Goal: Task Accomplishment & Management: Complete application form

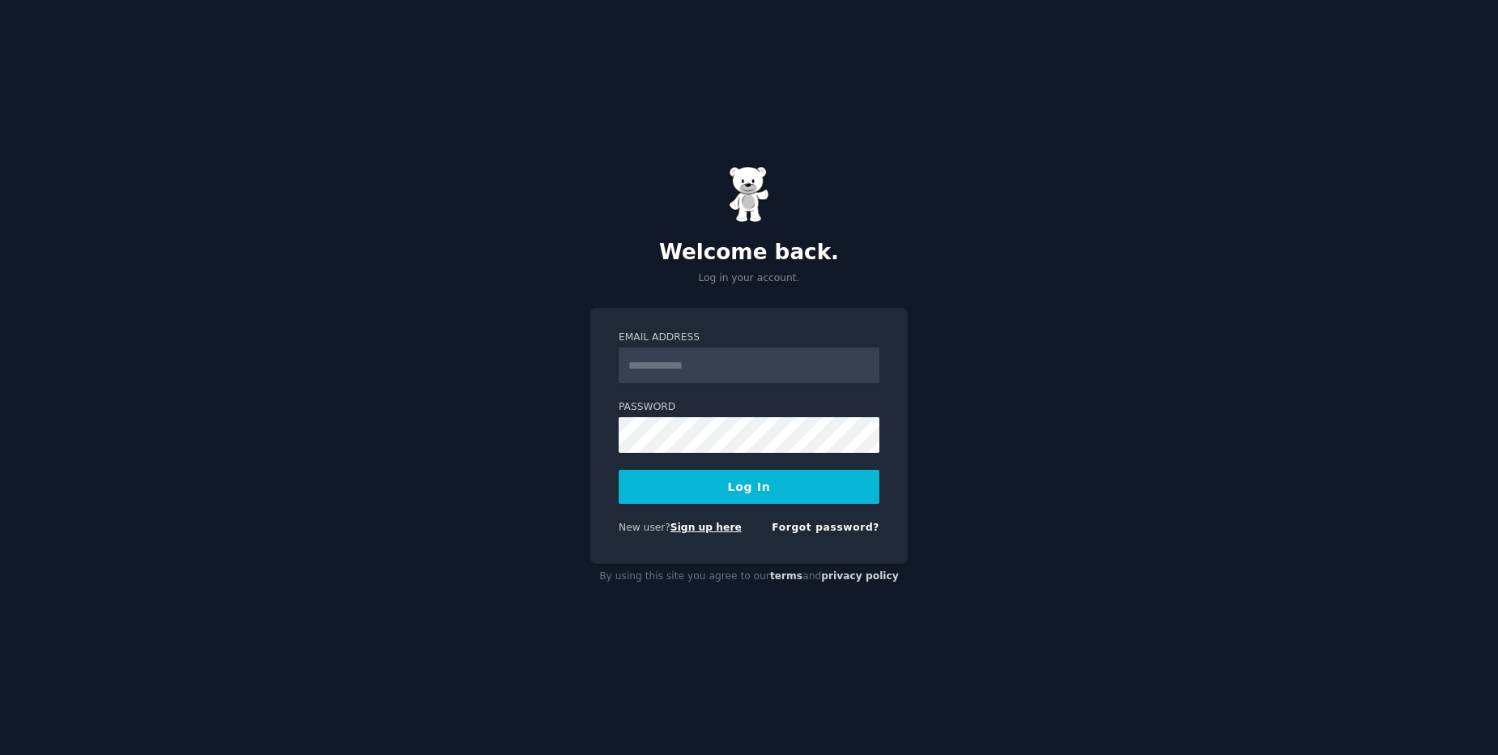
click at [708, 526] on link "Sign up here" at bounding box center [705, 526] width 71 height 11
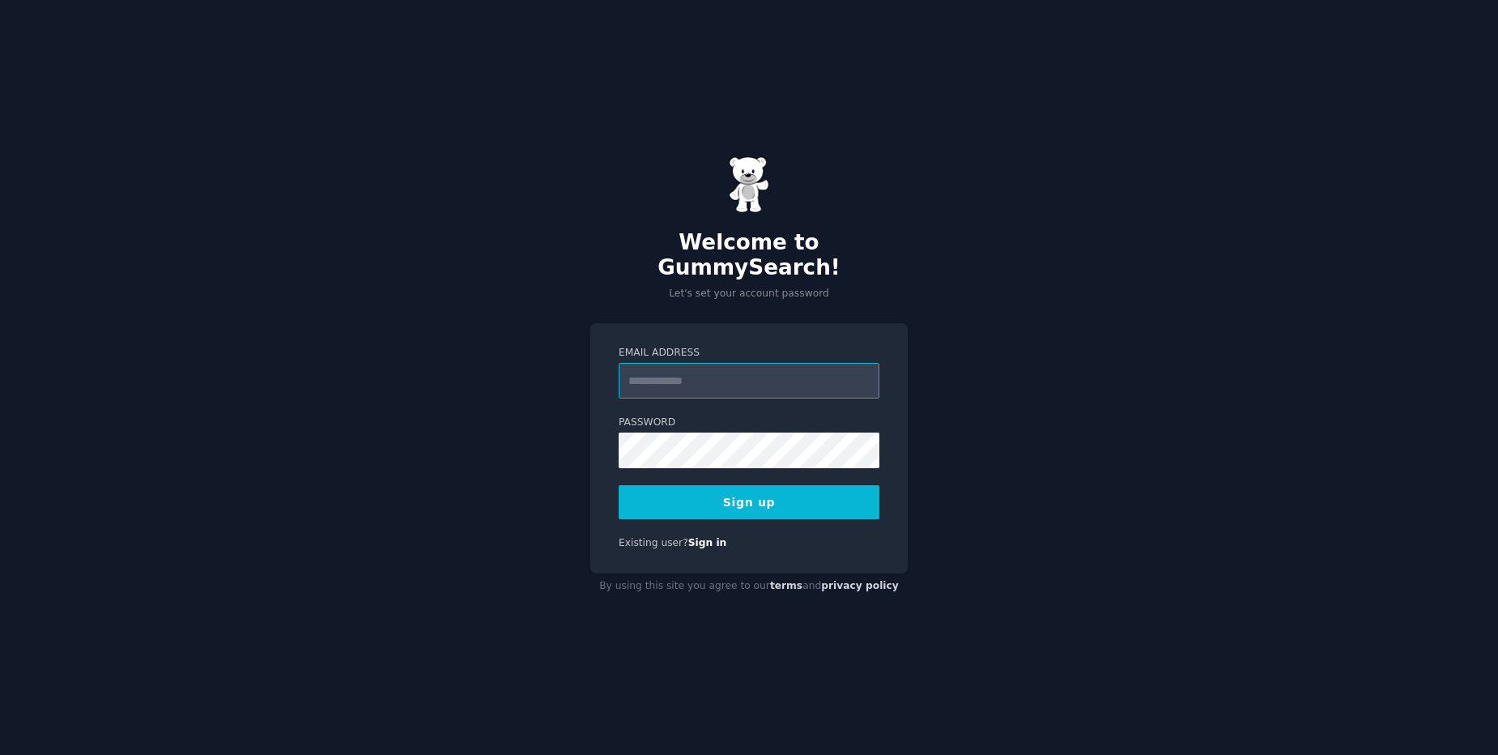
click at [750, 369] on input "Email Address" at bounding box center [749, 381] width 261 height 36
type input "**********"
click at [796, 496] on button "Sign up" at bounding box center [749, 502] width 261 height 34
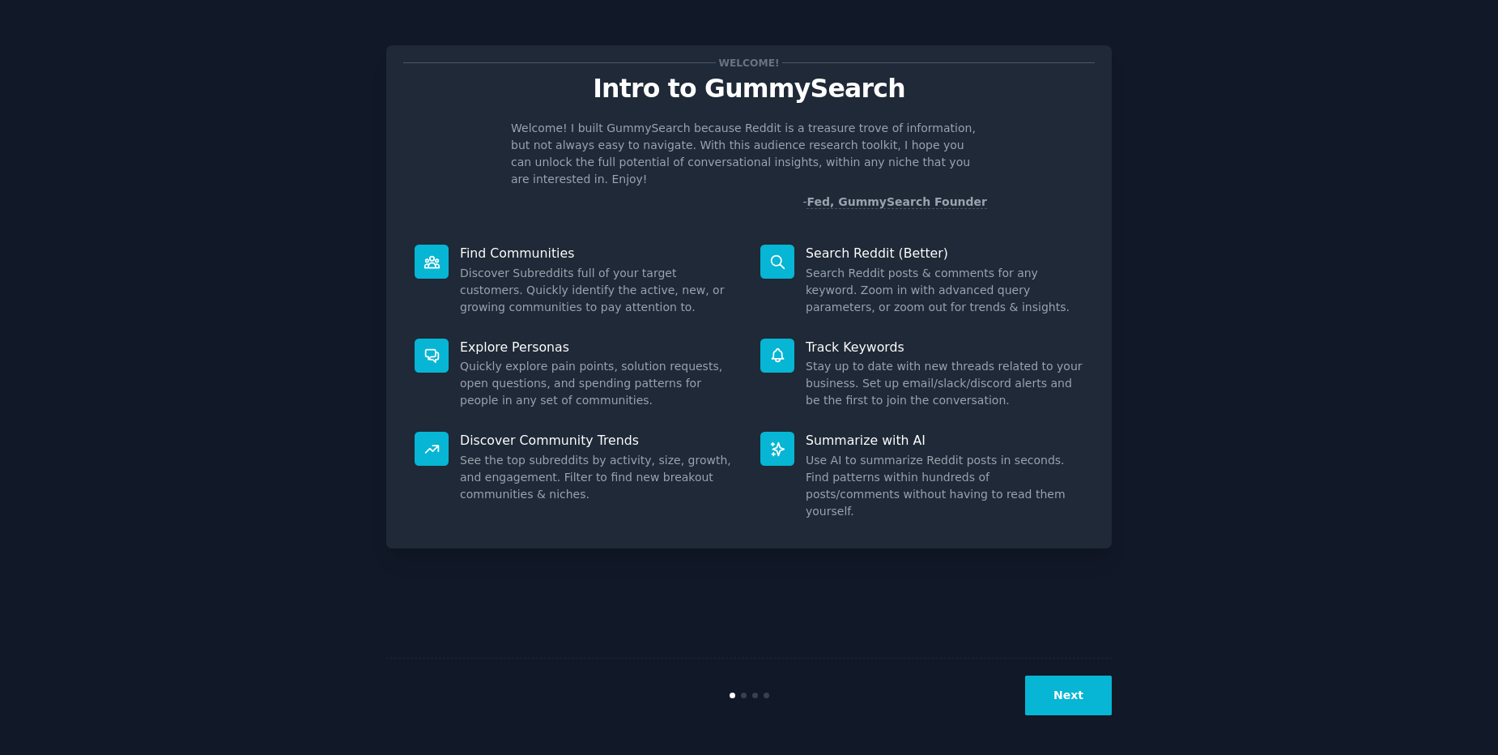
click at [1086, 696] on button "Next" at bounding box center [1068, 695] width 87 height 40
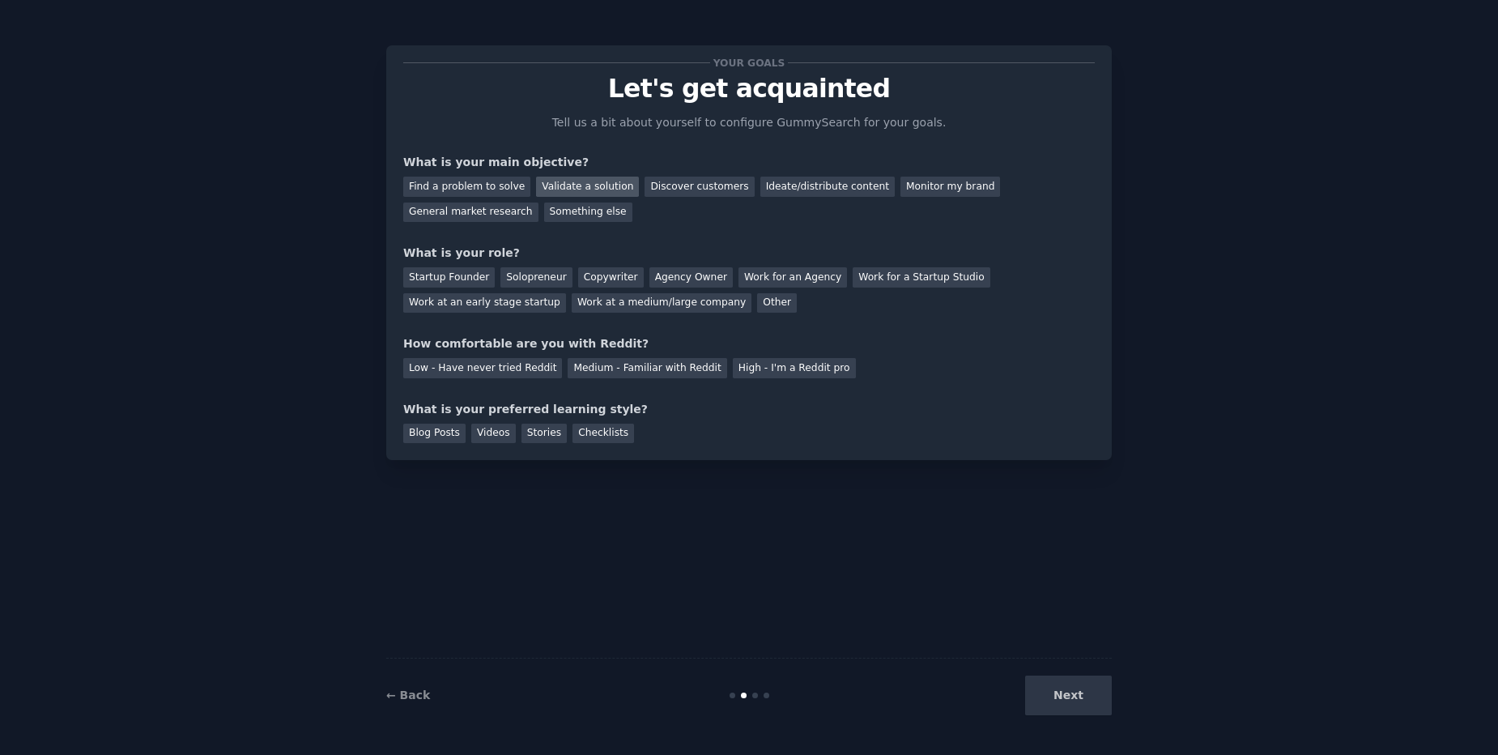
click at [568, 189] on div "Validate a solution" at bounding box center [587, 187] width 103 height 20
click at [660, 188] on div "Discover customers" at bounding box center [699, 187] width 109 height 20
click at [811, 193] on div "Ideate/distribute content" at bounding box center [827, 187] width 134 height 20
click at [681, 180] on div "Discover customers" at bounding box center [699, 187] width 109 height 20
click at [450, 280] on div "Startup Founder" at bounding box center [448, 277] width 91 height 20
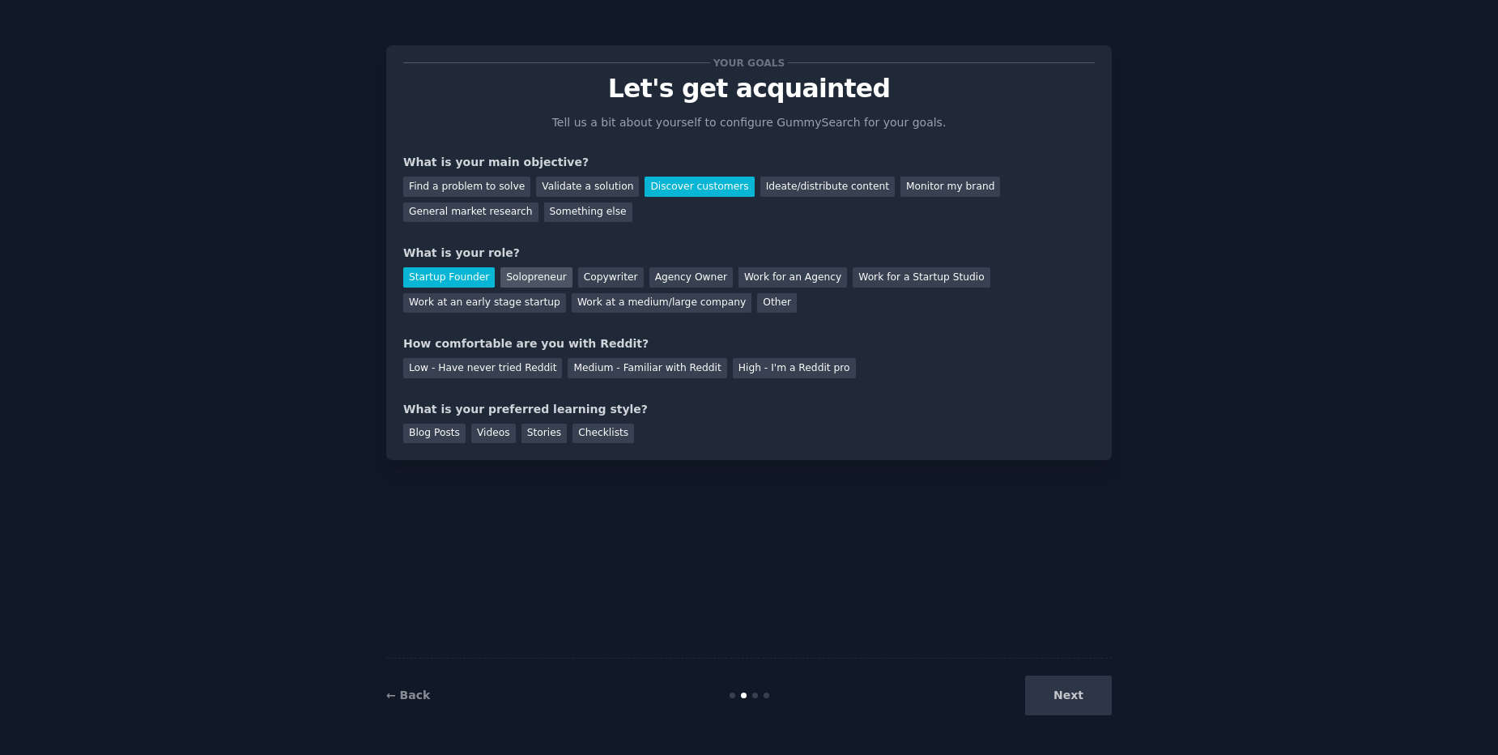
click at [534, 280] on div "Solopreneur" at bounding box center [535, 277] width 71 height 20
click at [570, 370] on div "Medium - Familiar with Reddit" at bounding box center [647, 368] width 159 height 20
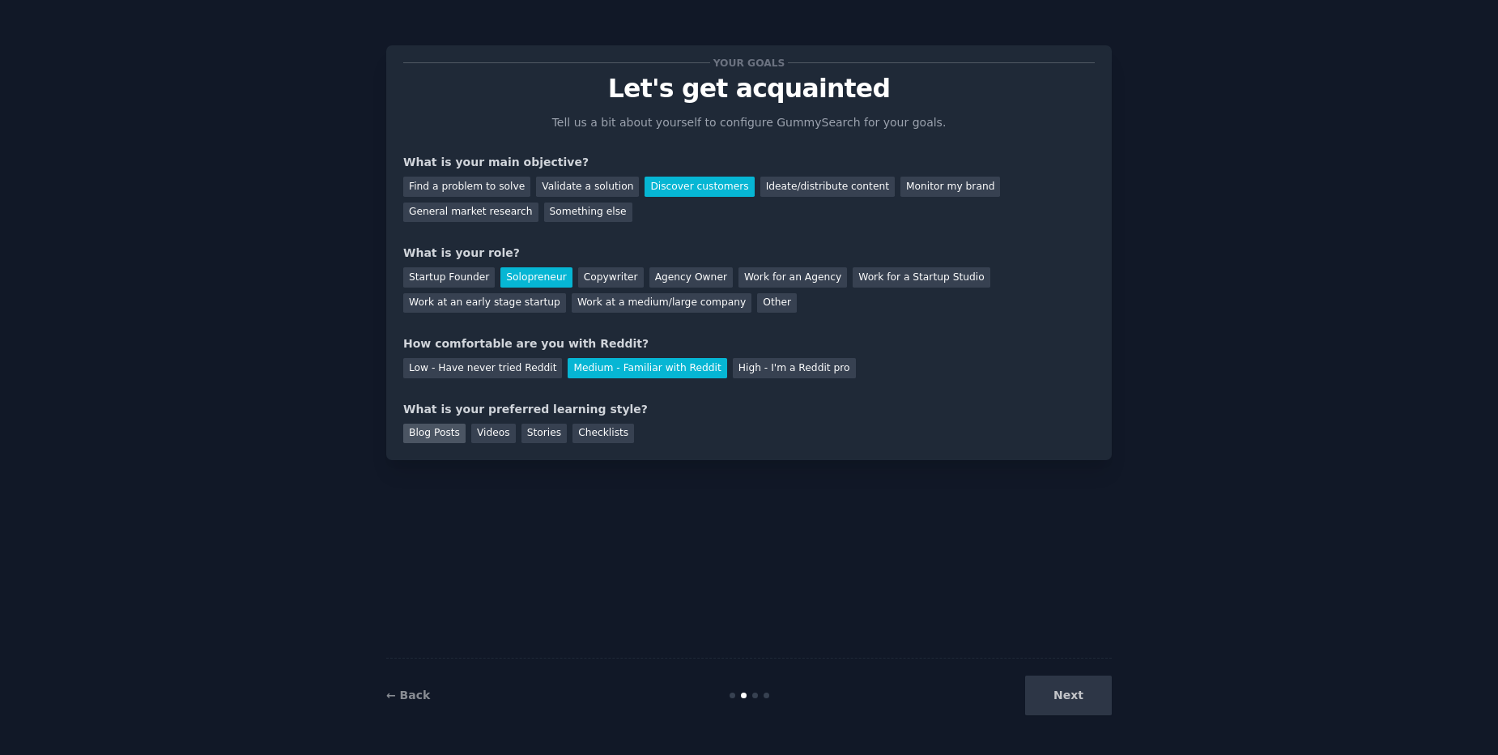
click at [445, 429] on div "Blog Posts" at bounding box center [434, 433] width 62 height 20
click at [525, 439] on div "Stories" at bounding box center [543, 433] width 45 height 20
click at [449, 435] on div "Blog Posts" at bounding box center [434, 433] width 62 height 20
click at [610, 434] on div "Checklists" at bounding box center [603, 433] width 62 height 20
click at [1053, 691] on button "Next" at bounding box center [1068, 695] width 87 height 40
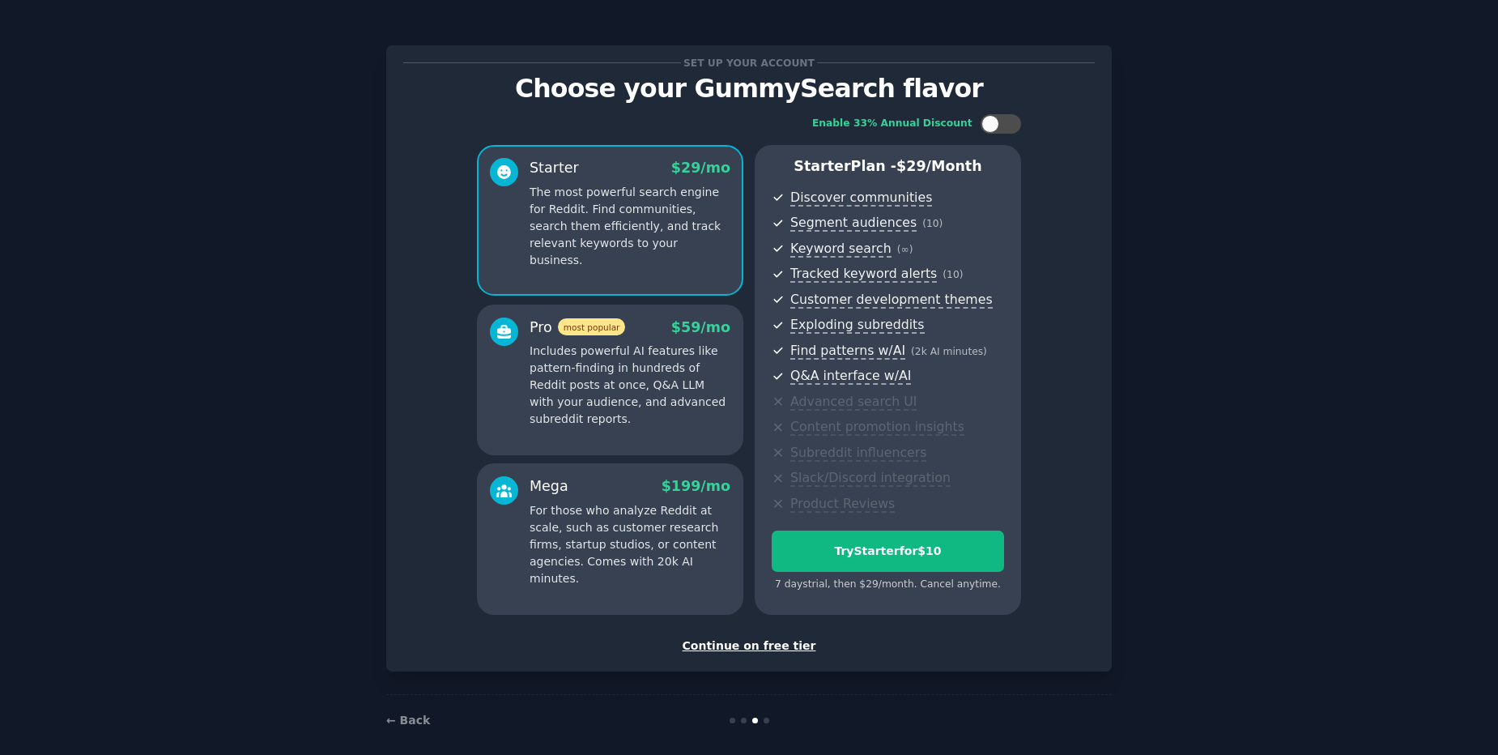
click at [717, 640] on div "Continue on free tier" at bounding box center [748, 645] width 691 height 17
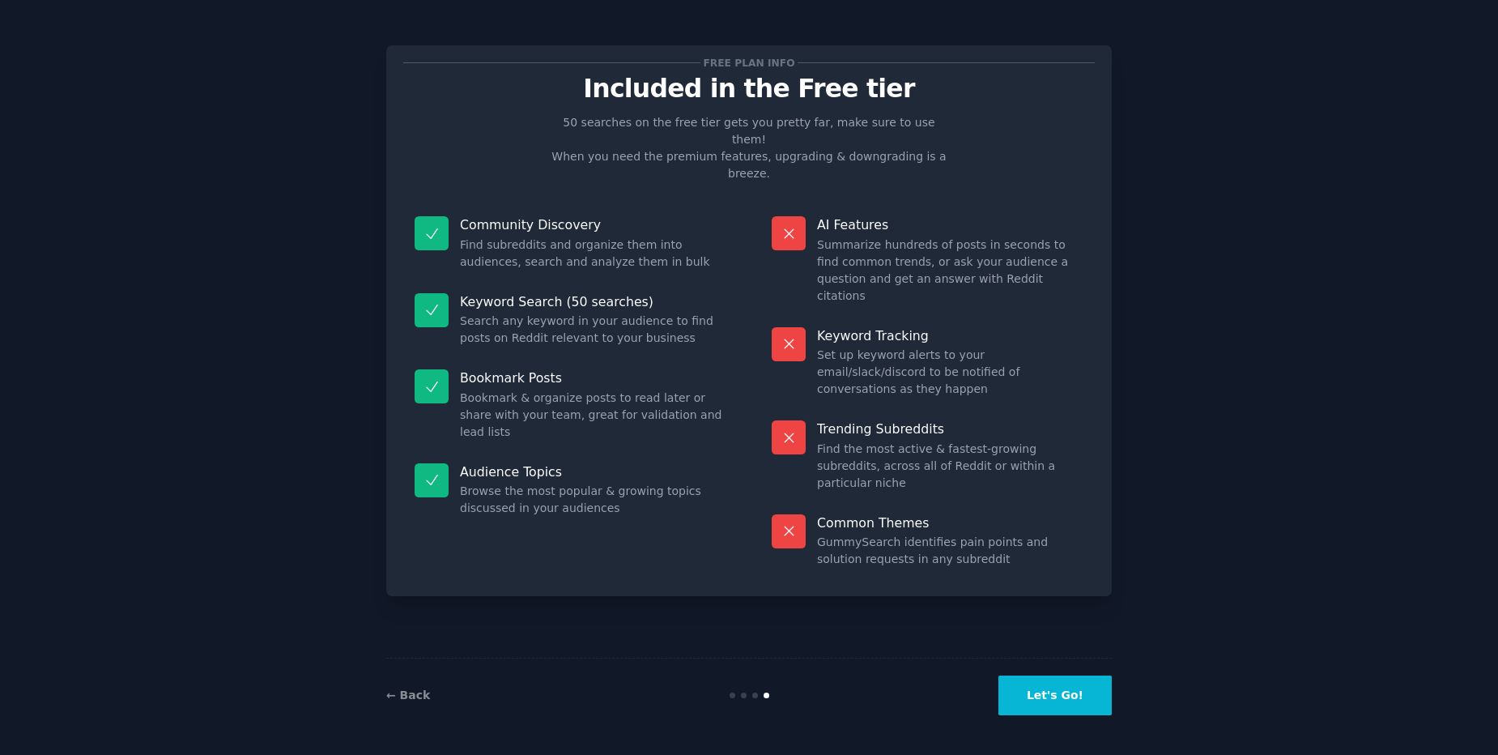
click at [1075, 700] on button "Let's Go!" at bounding box center [1054, 695] width 113 height 40
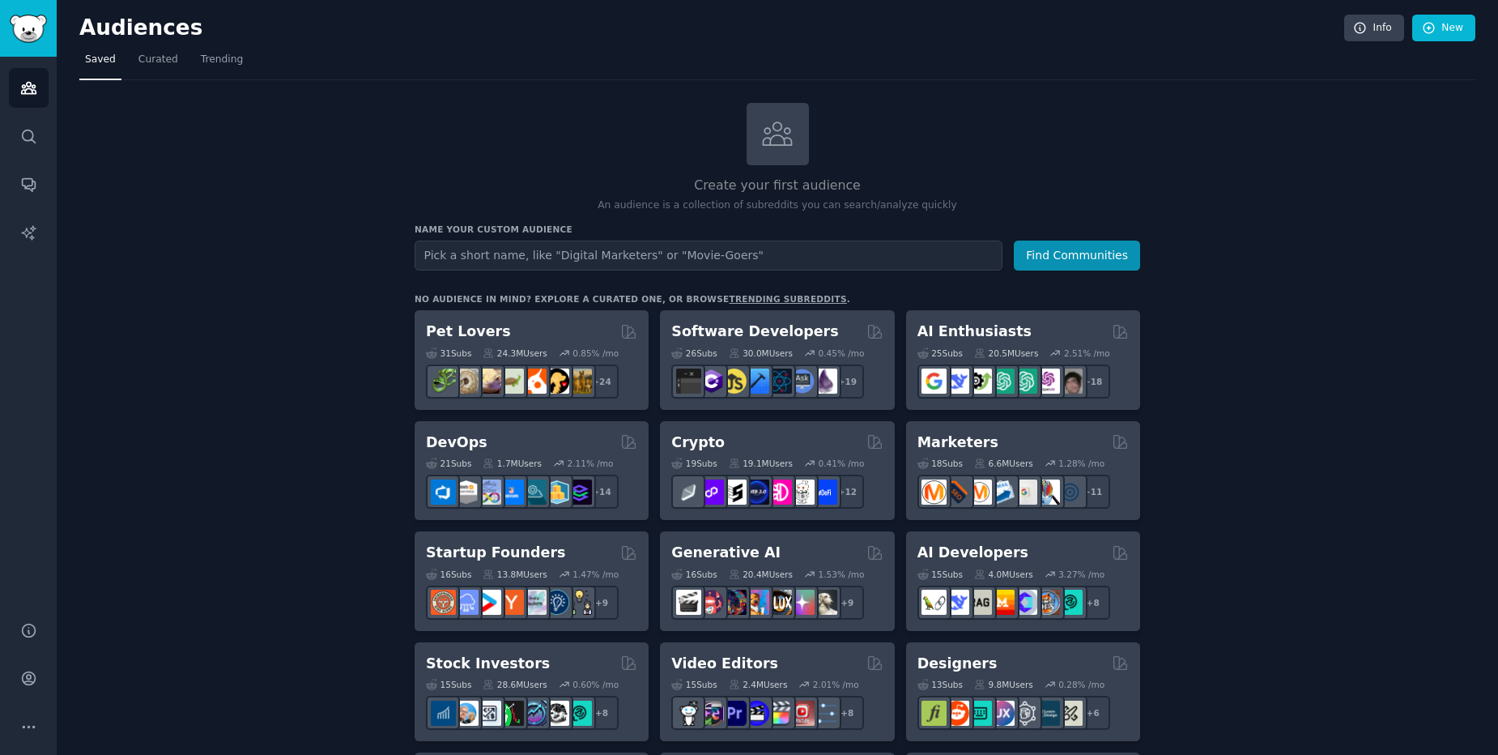
click at [592, 262] on input "text" at bounding box center [709, 255] width 588 height 30
click at [968, 252] on input "text" at bounding box center [709, 255] width 588 height 30
type input "asian bridal make up"
click at [1014, 240] on button "Find Communities" at bounding box center [1077, 255] width 126 height 30
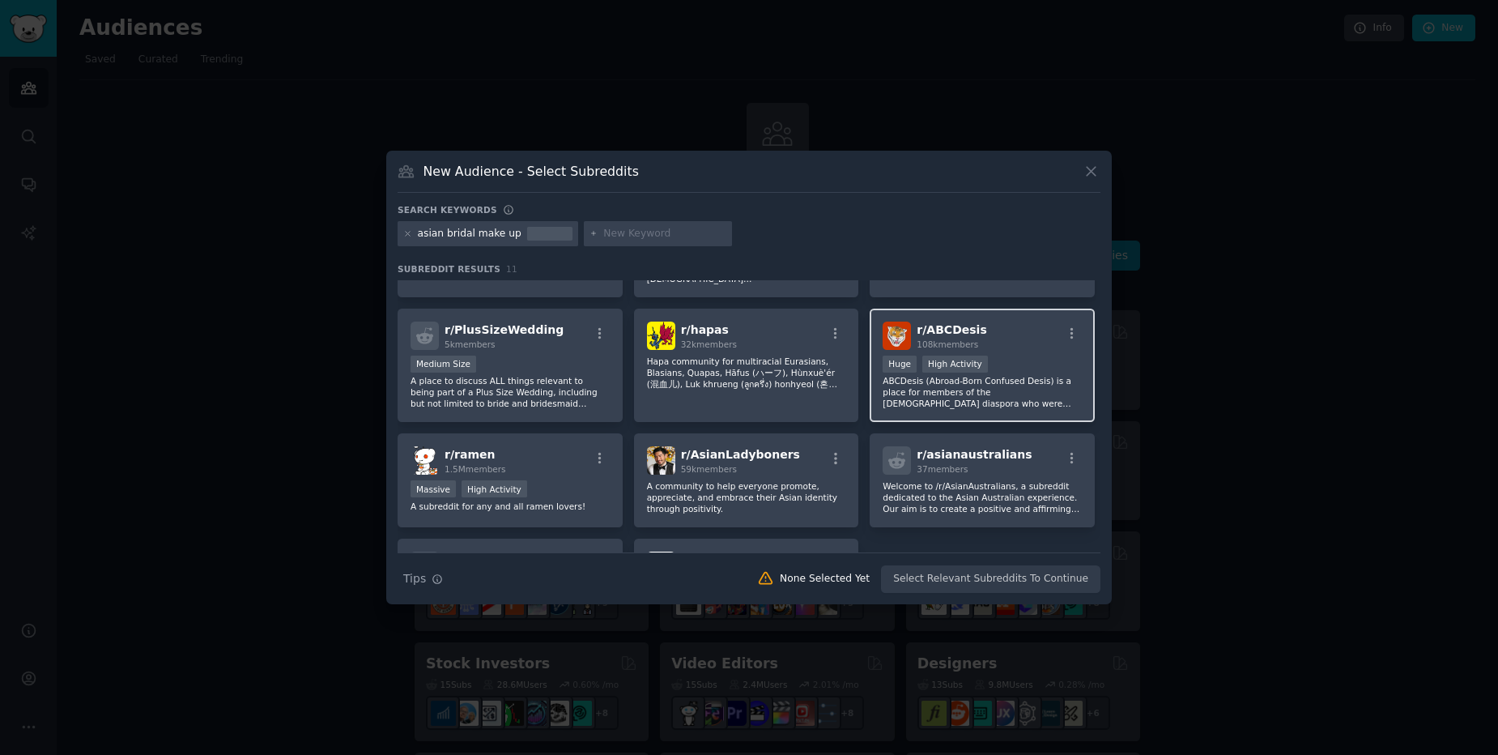
scroll to position [211, 0]
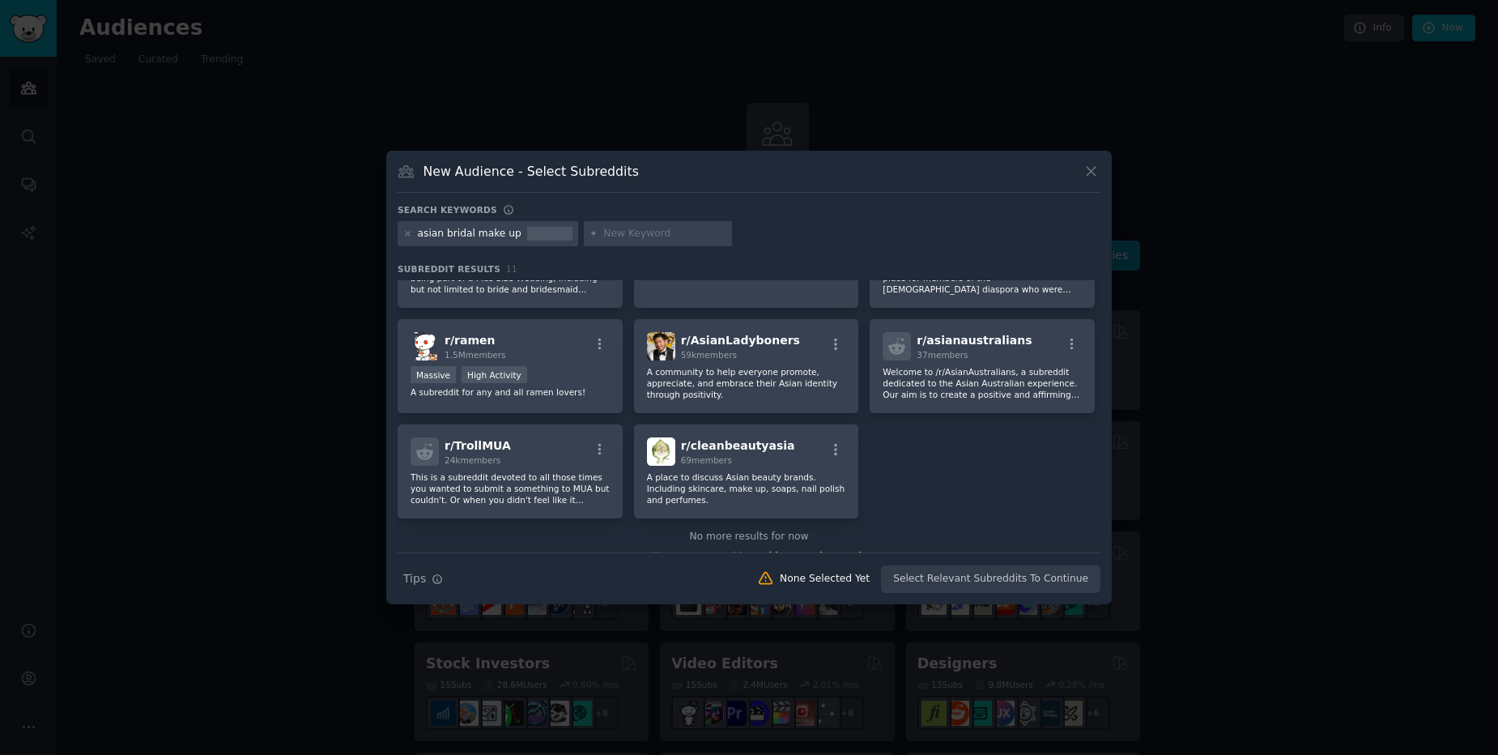
click at [1101, 171] on div "New Audience - Select Subreddits Search keywords asian bridal make up Subreddit…" at bounding box center [748, 378] width 725 height 454
click at [1095, 176] on icon at bounding box center [1091, 171] width 17 height 17
